Goal: Find specific page/section: Find specific page/section

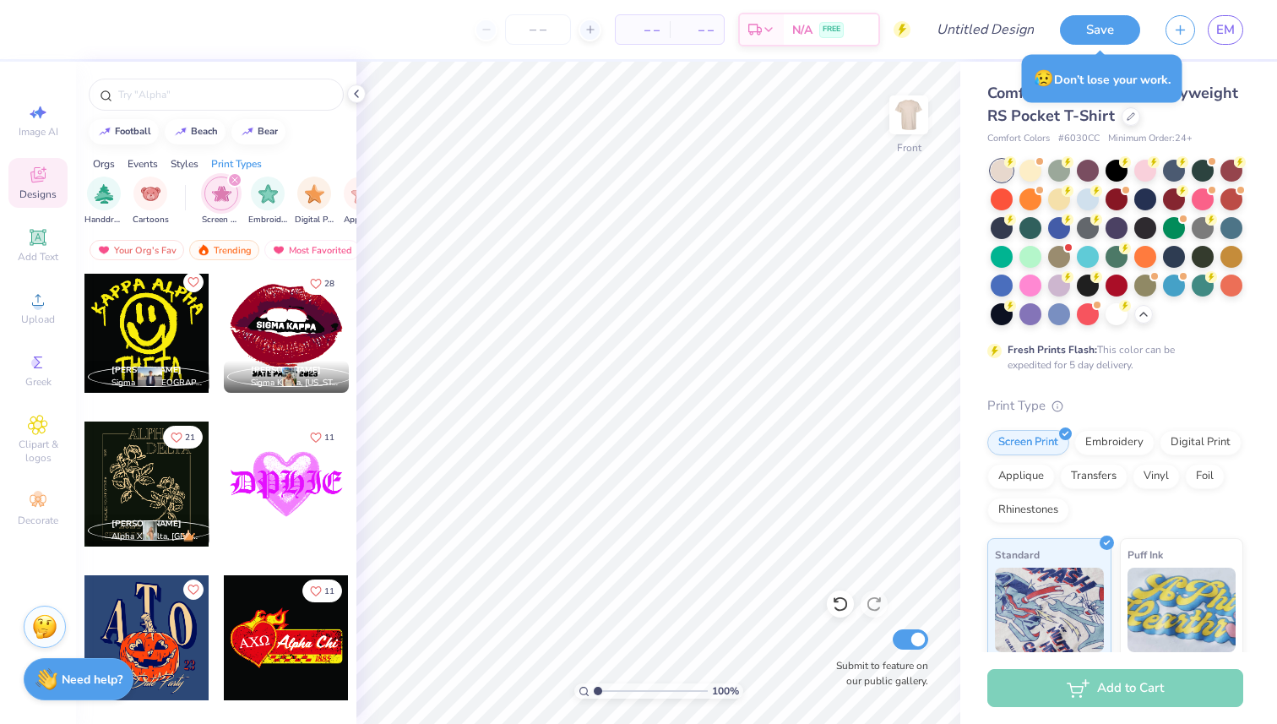
scroll to position [9393, 0]
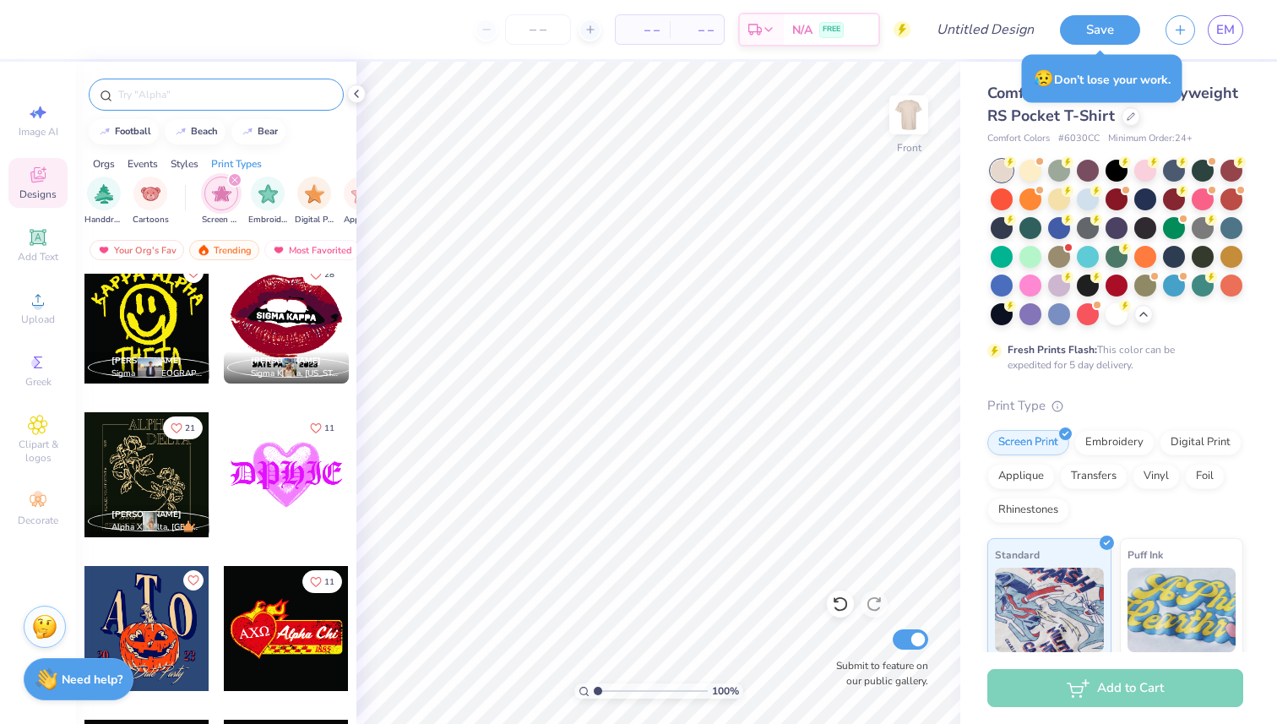
click at [190, 82] on div at bounding box center [216, 95] width 255 height 32
click at [192, 88] on input "text" at bounding box center [225, 94] width 216 height 17
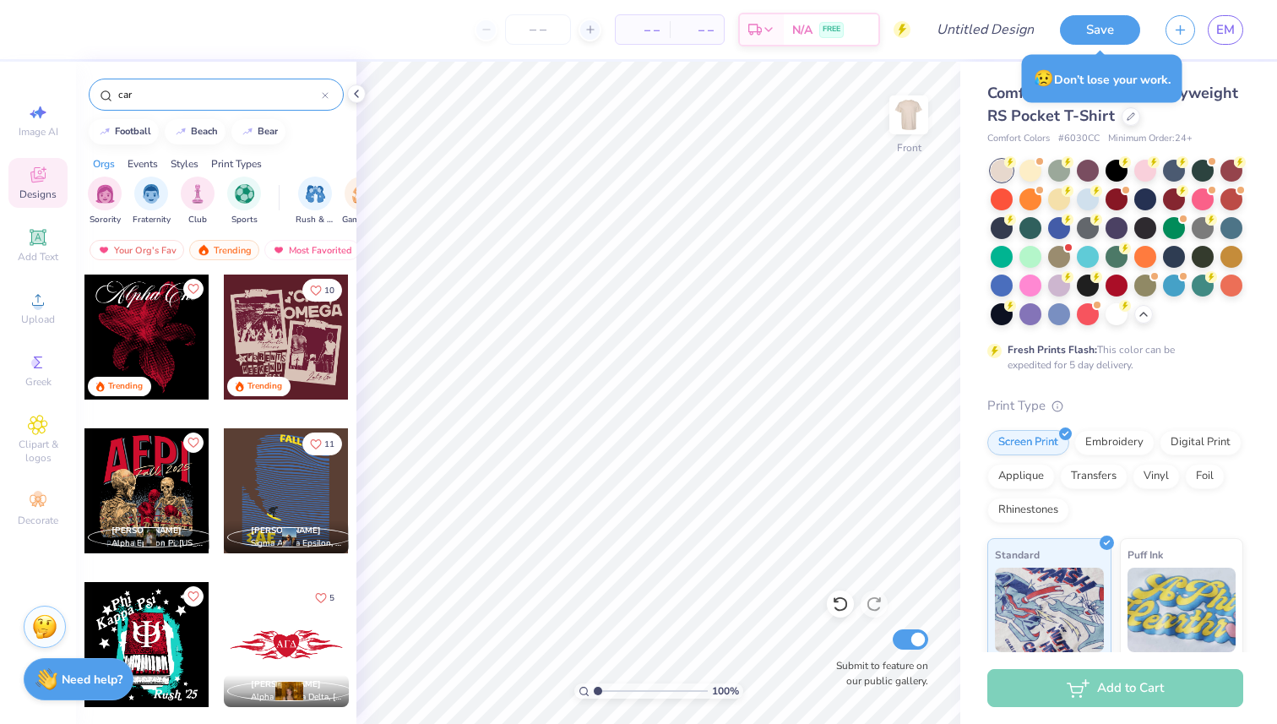
type input "car"
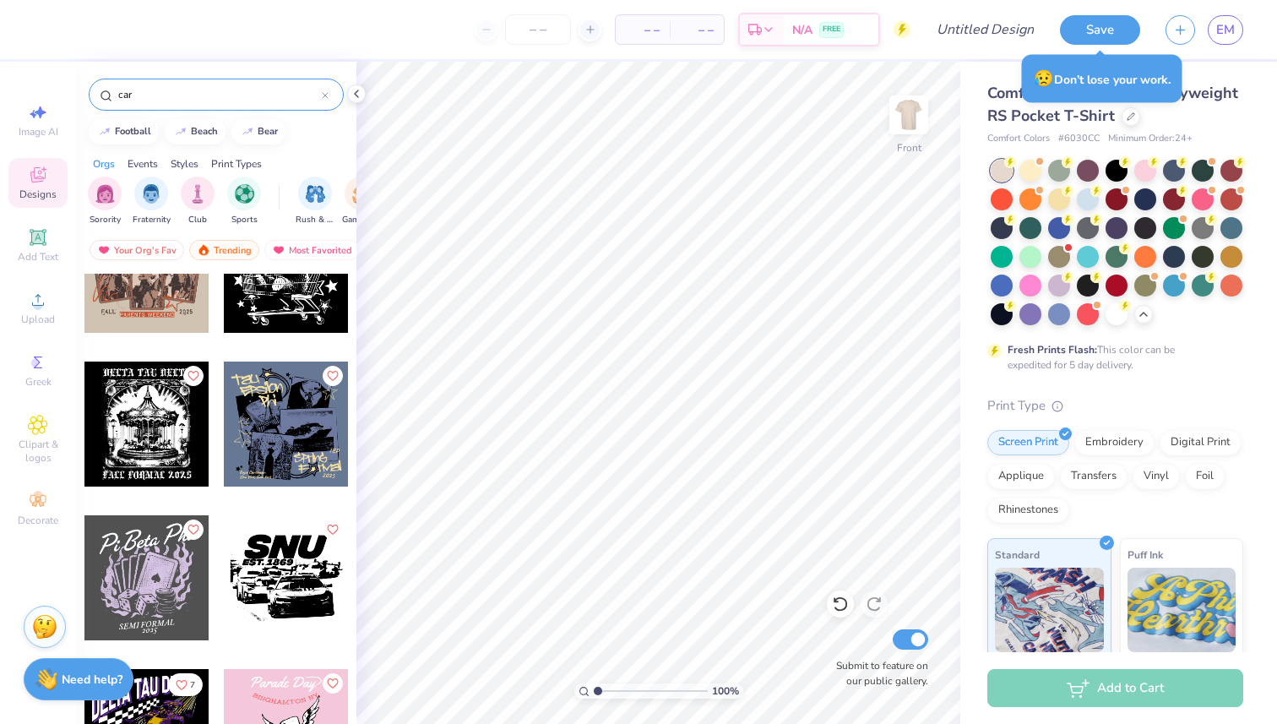
scroll to position [0, 0]
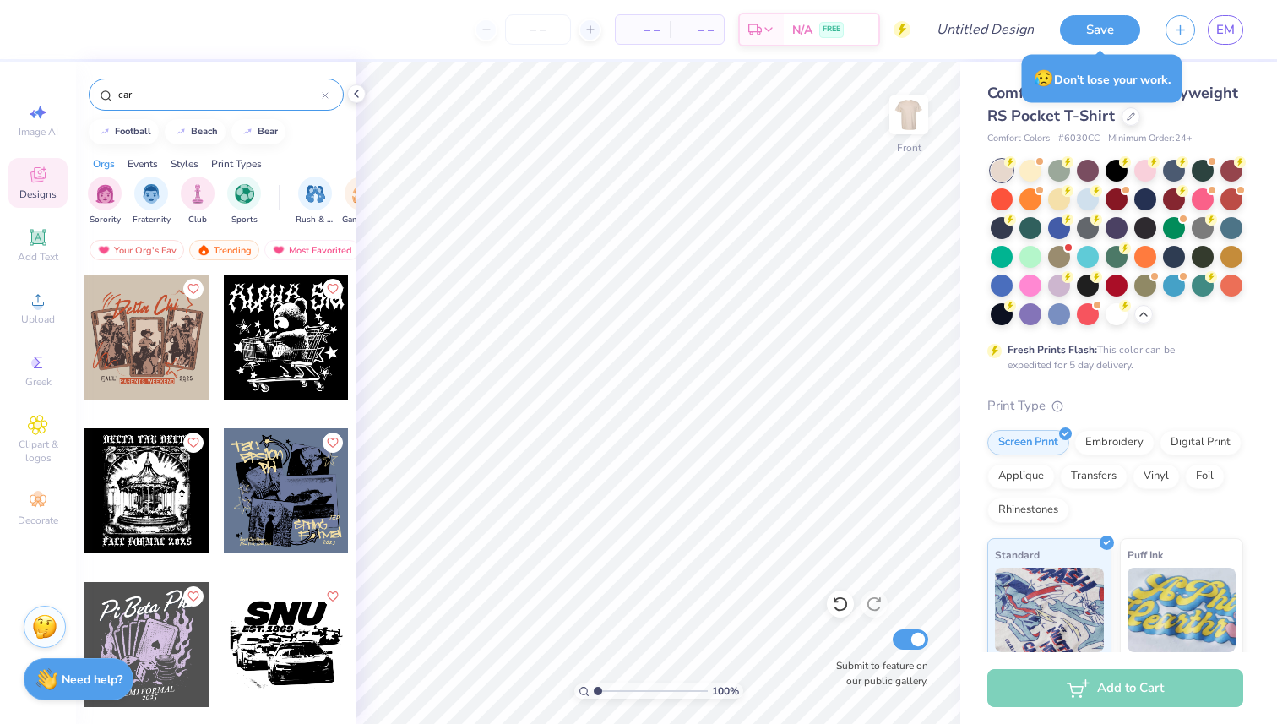
click at [231, 101] on input "car" at bounding box center [219, 94] width 205 height 17
click at [270, 179] on icon "filter for Grunge" at bounding box center [272, 179] width 5 height 5
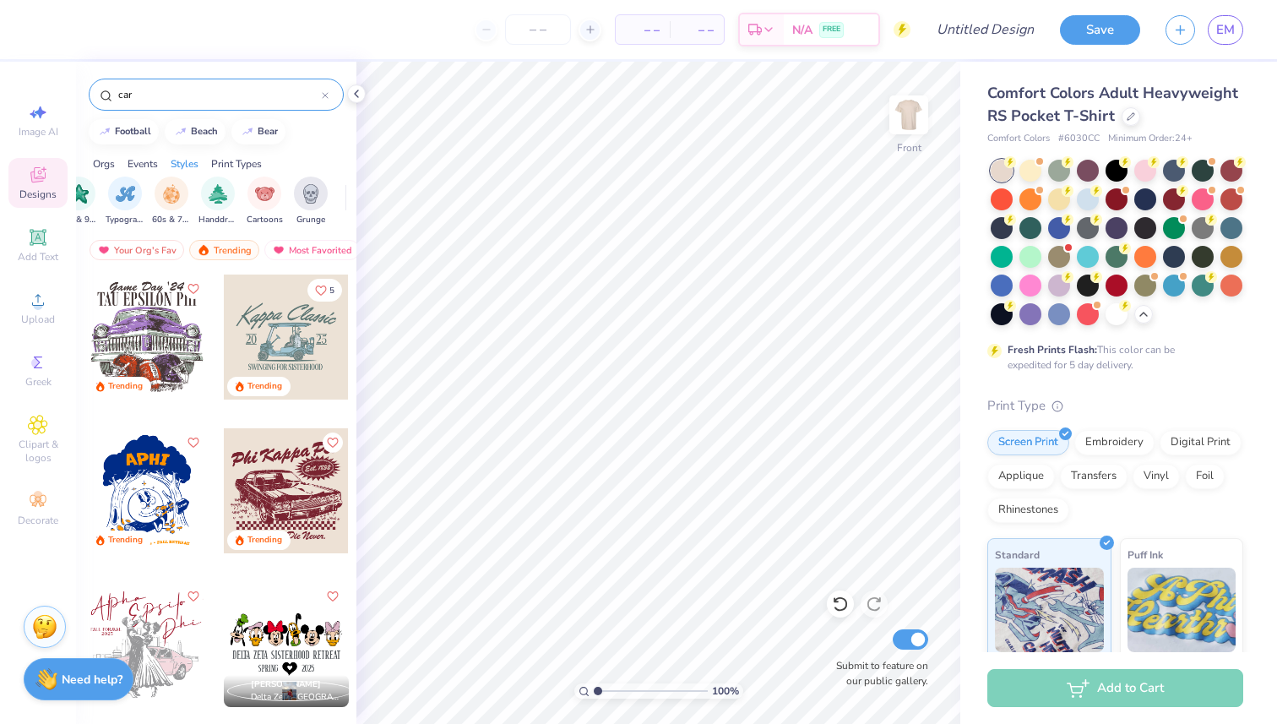
scroll to position [0, 1065]
click at [334, 195] on img "filter for Grunge" at bounding box center [343, 191] width 19 height 19
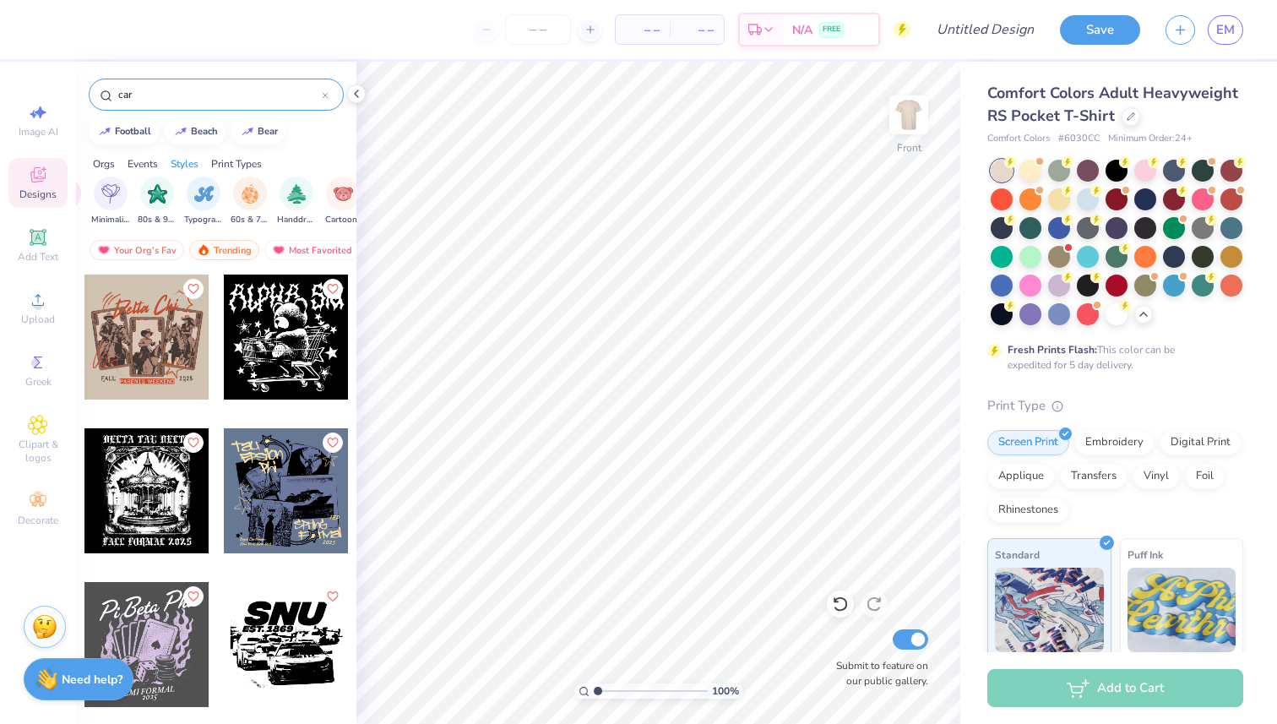
click at [327, 94] on icon at bounding box center [325, 95] width 7 height 7
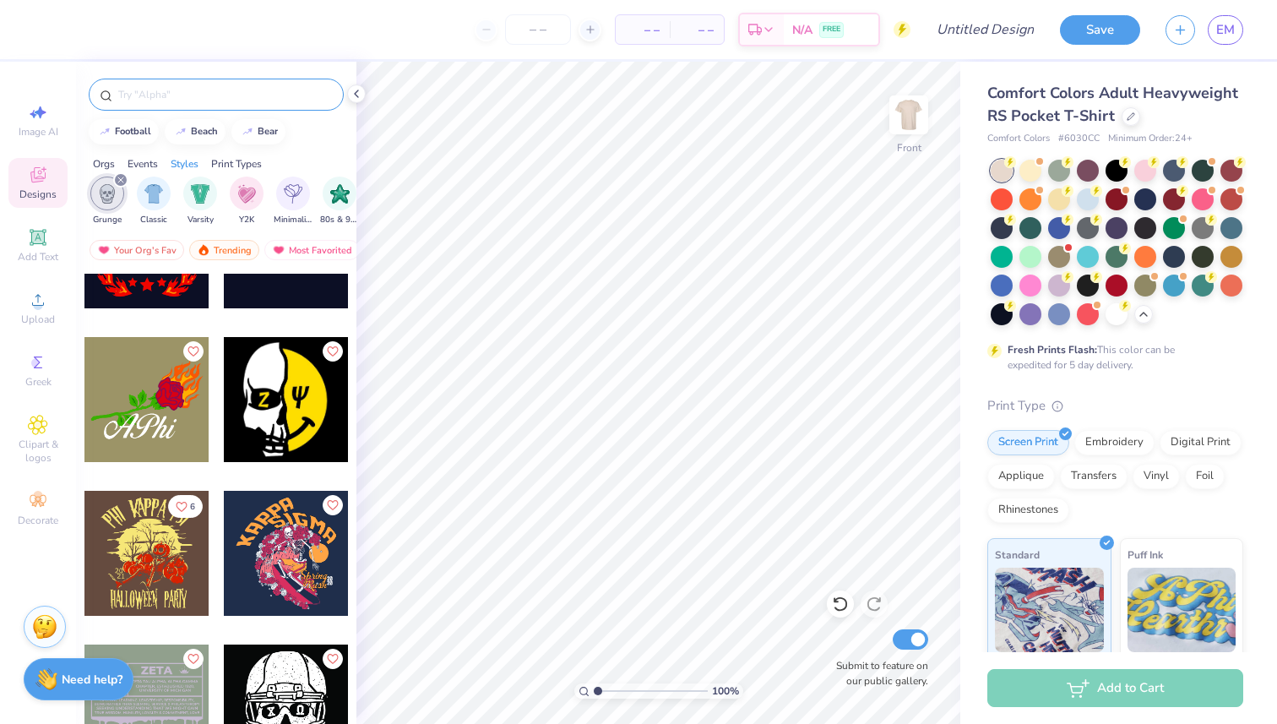
scroll to position [0, 882]
click at [118, 179] on icon "filter for Grunge" at bounding box center [121, 180] width 7 height 7
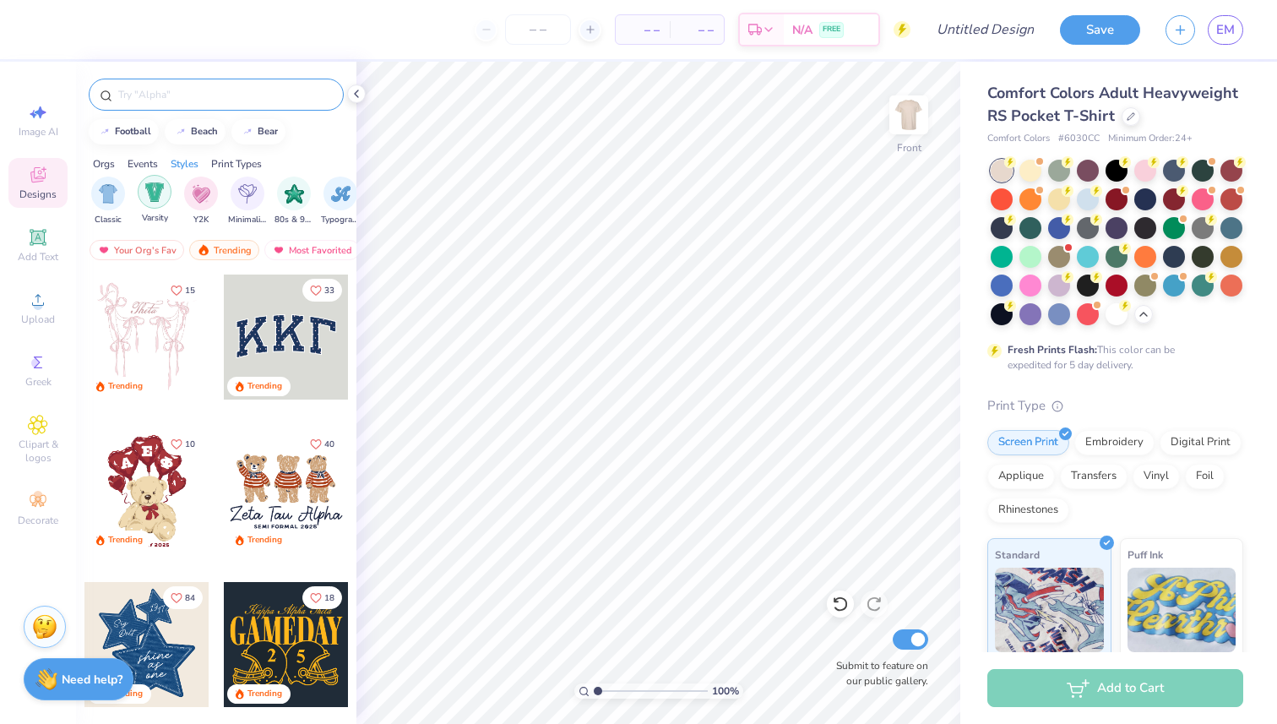
click at [159, 198] on img "filter for Varsity" at bounding box center [154, 191] width 19 height 19
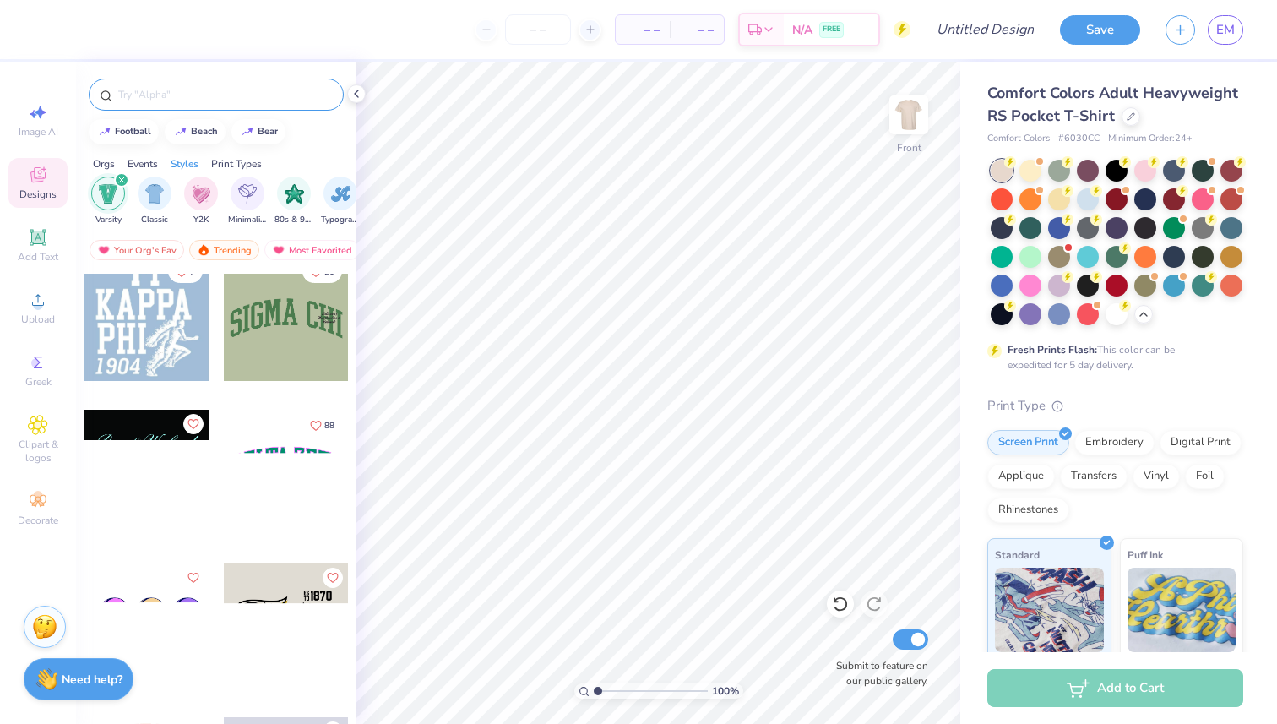
scroll to position [3719, 0]
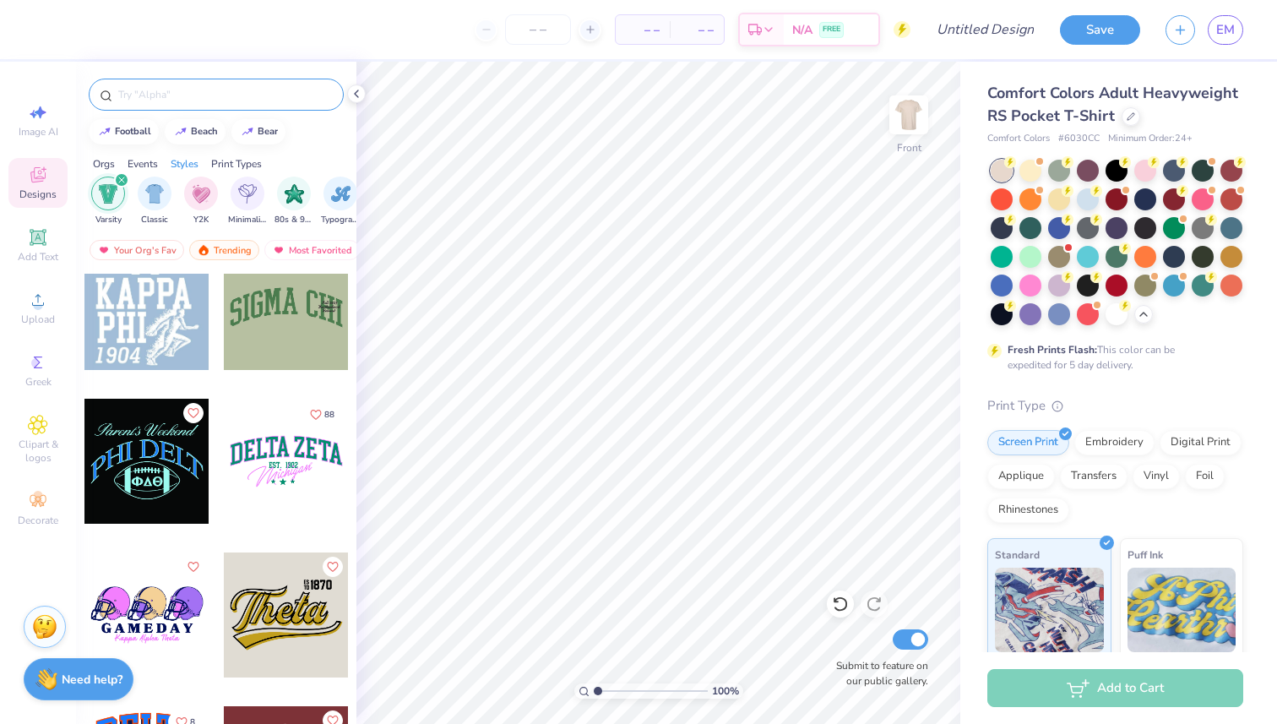
click at [122, 177] on icon "filter for Varsity" at bounding box center [121, 180] width 7 height 7
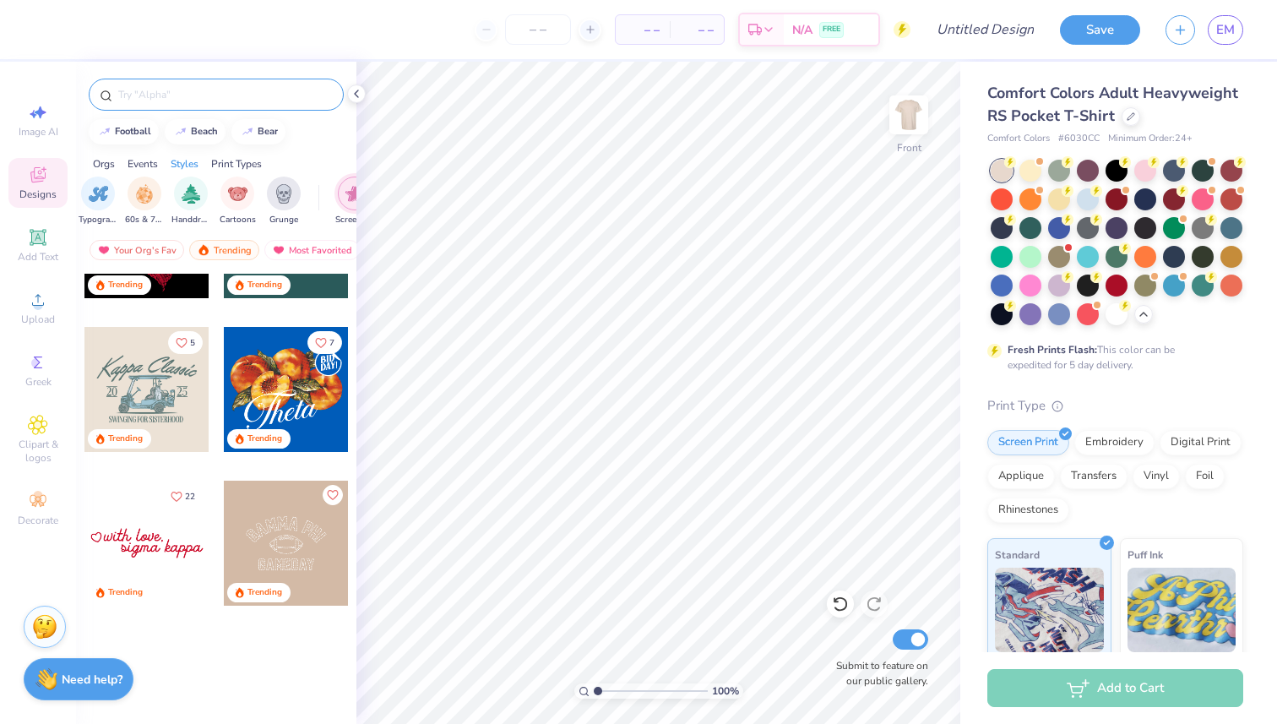
scroll to position [0, 1131]
click at [187, 190] on img "filter for Handdrawn" at bounding box center [184, 191] width 19 height 19
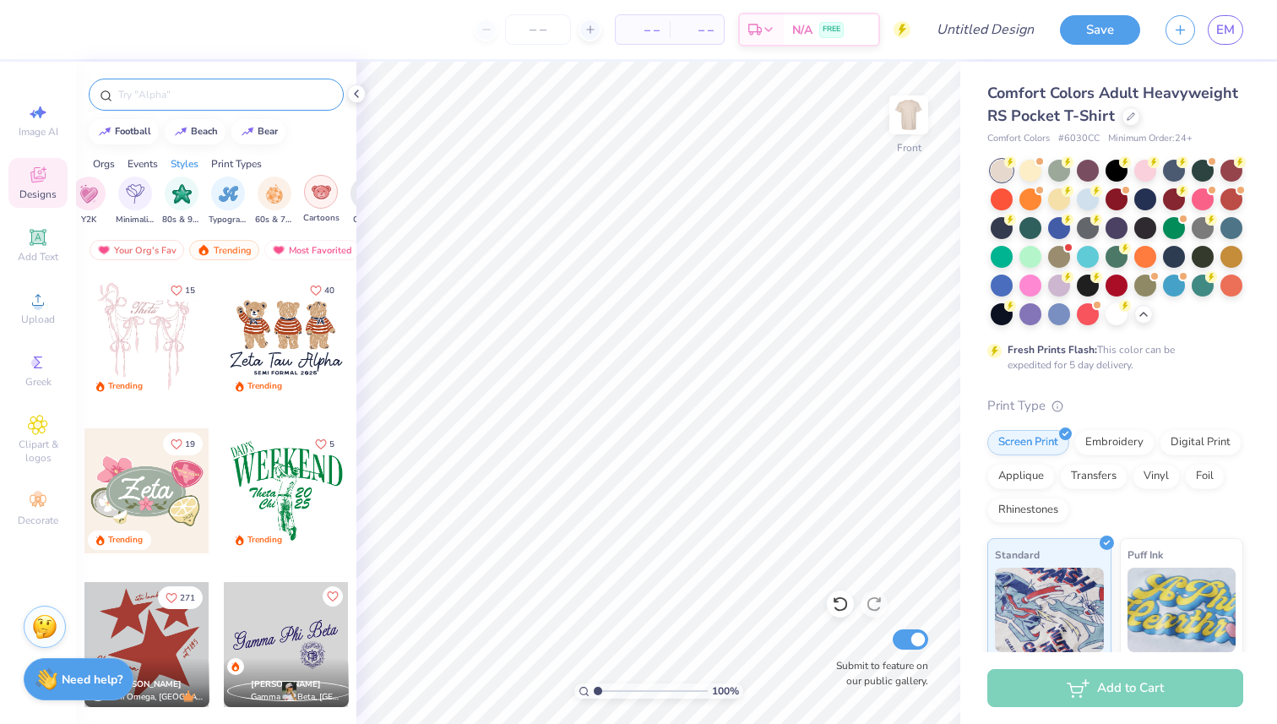
scroll to position [0, 1008]
click at [218, 194] on img "filter for 80s & 90s" at bounding box center [213, 191] width 19 height 19
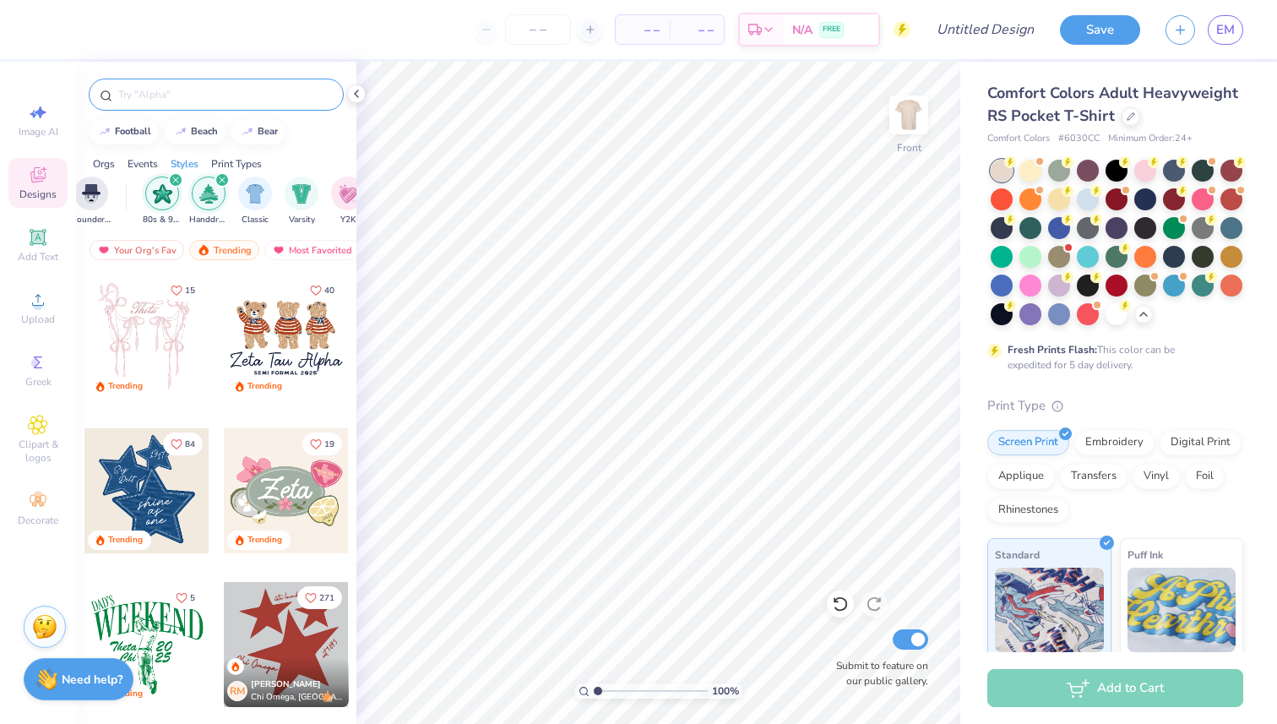
scroll to position [0, 812]
click at [237, 182] on icon "filter for Handdrawn" at bounding box center [238, 180] width 7 height 7
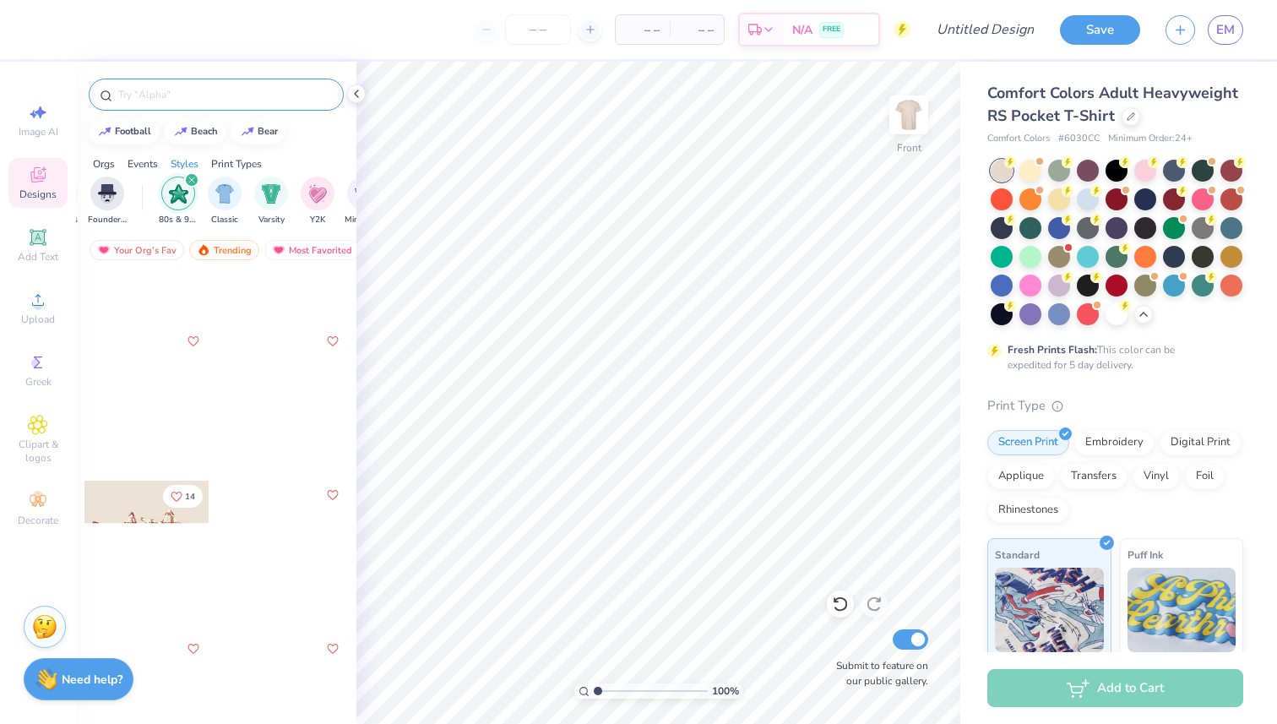
scroll to position [1191, 0]
